Goal: Navigation & Orientation: Go to known website

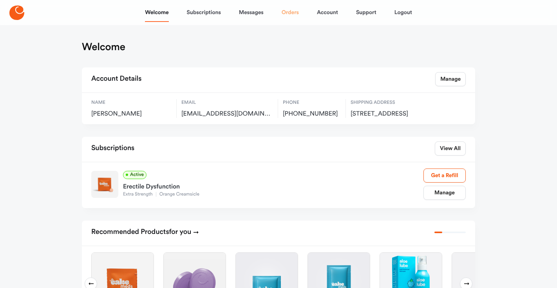
click at [294, 15] on link "Orders" at bounding box center [289, 12] width 17 height 19
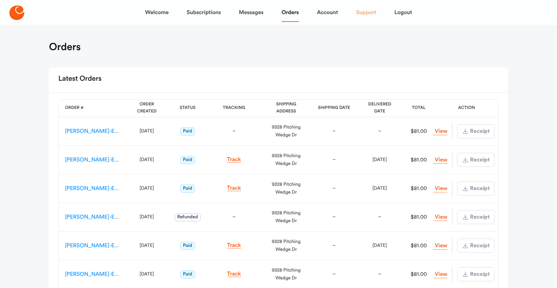
click at [362, 14] on link "Support" at bounding box center [366, 12] width 20 height 19
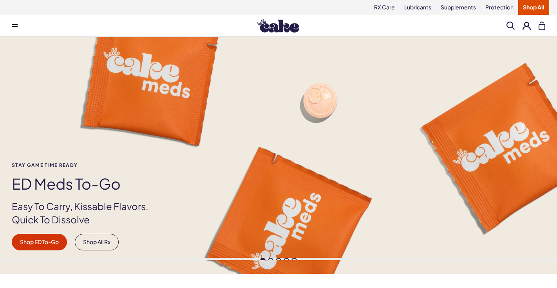
click at [526, 25] on button at bounding box center [526, 26] width 8 height 8
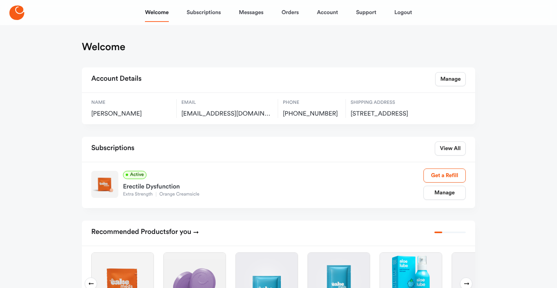
click at [13, 12] on icon at bounding box center [16, 12] width 15 height 14
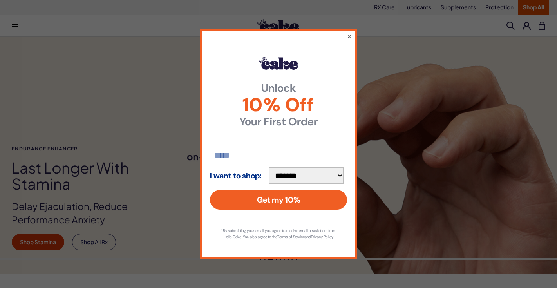
click at [351, 34] on div "**********" at bounding box center [278, 143] width 157 height 229
click at [348, 34] on button "×" at bounding box center [348, 35] width 5 height 9
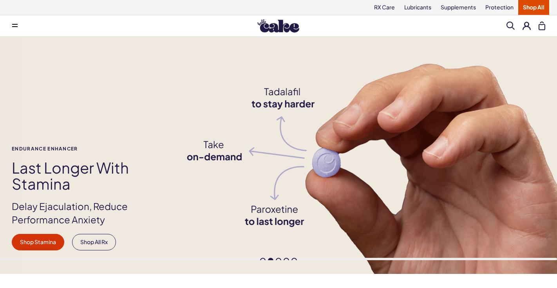
click at [525, 26] on button at bounding box center [526, 26] width 8 height 8
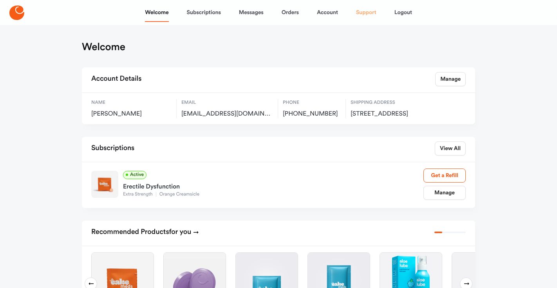
click at [366, 17] on link "Support" at bounding box center [366, 12] width 20 height 19
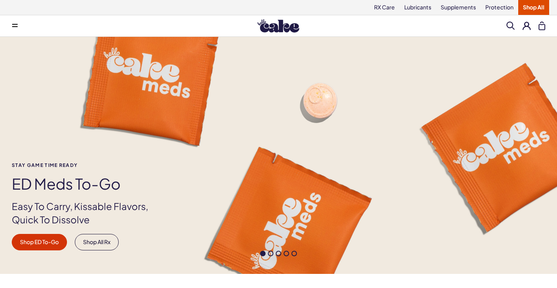
click at [524, 23] on button at bounding box center [526, 26] width 8 height 8
